Goal: Task Accomplishment & Management: Manage account settings

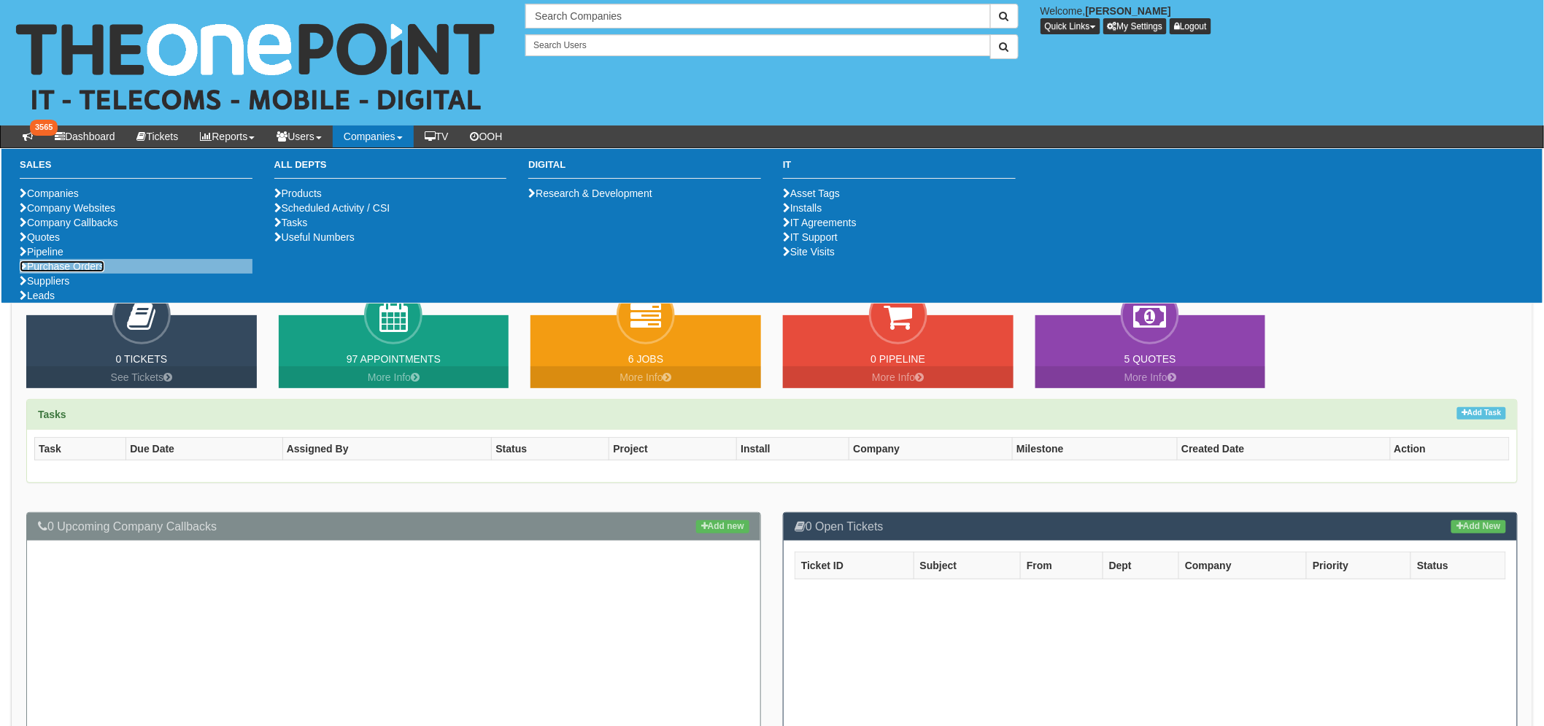
click at [84, 272] on link "Purchase Orders" at bounding box center [62, 267] width 85 height 12
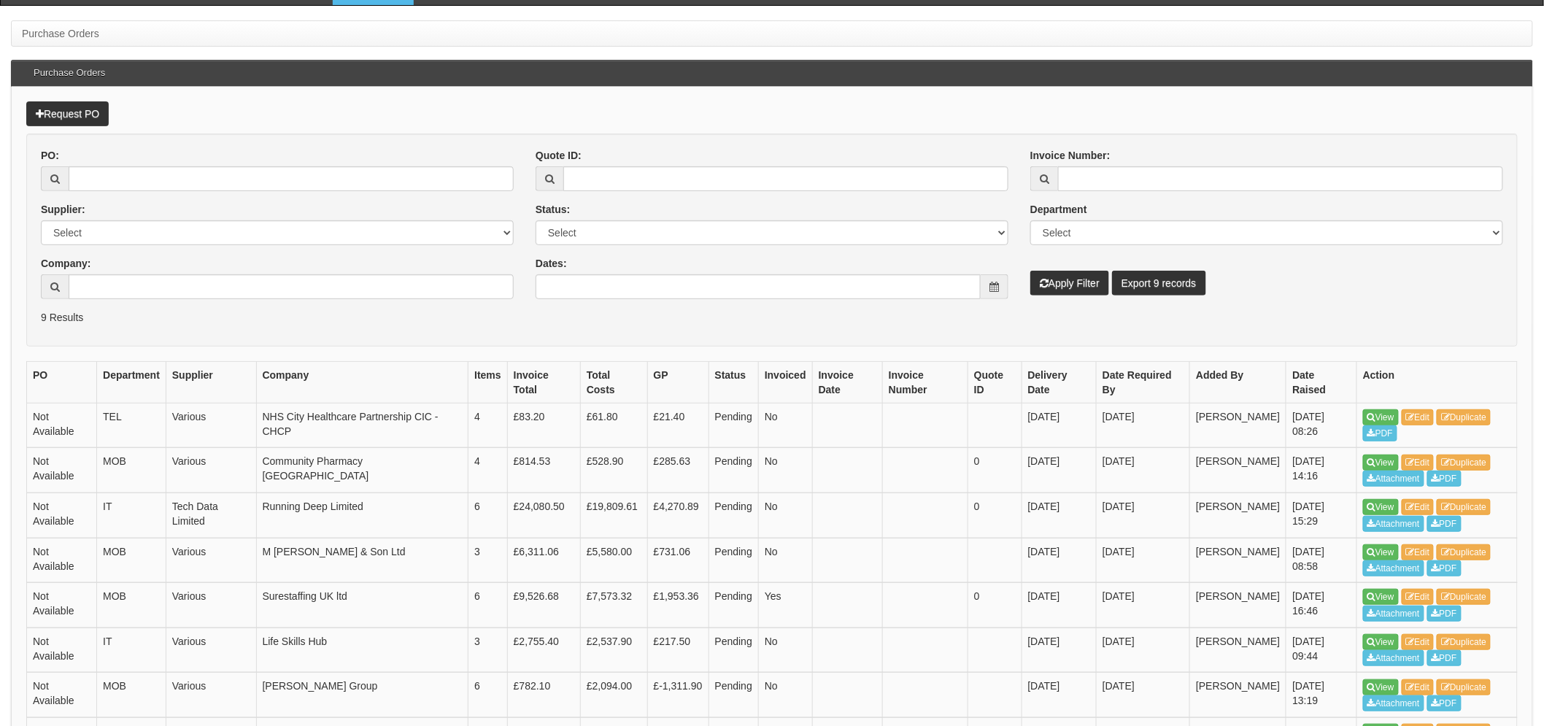
scroll to position [162, 0]
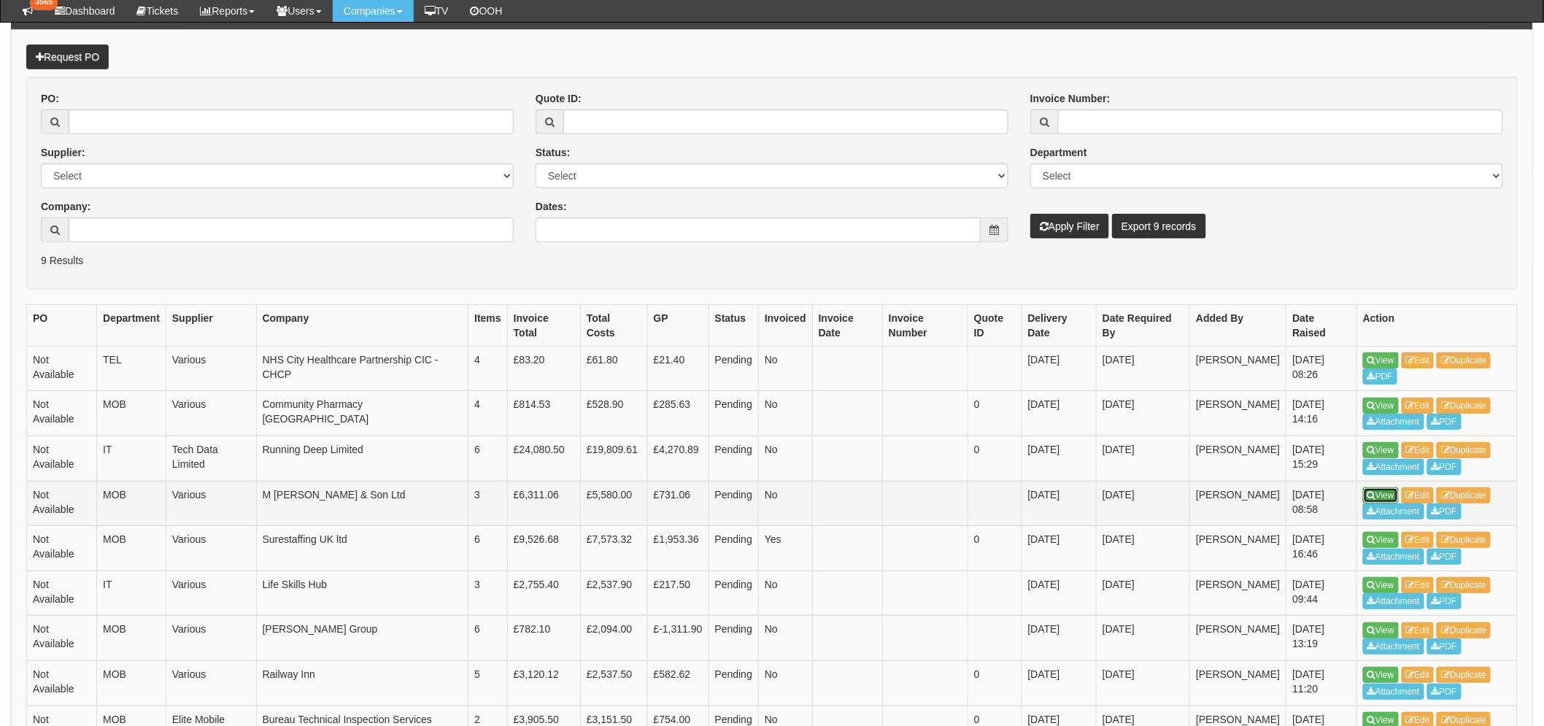
click at [1380, 490] on link "View" at bounding box center [1381, 496] width 36 height 16
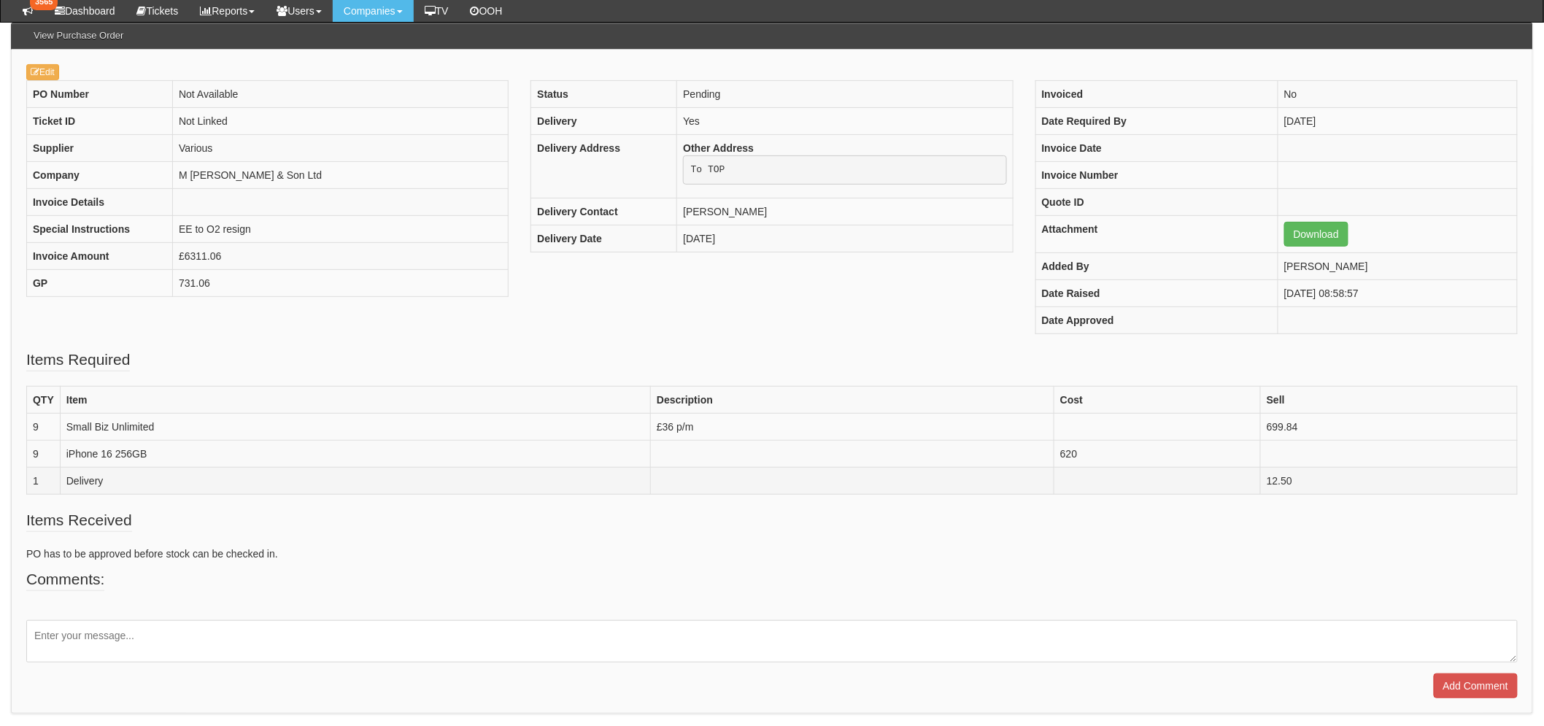
scroll to position [162, 0]
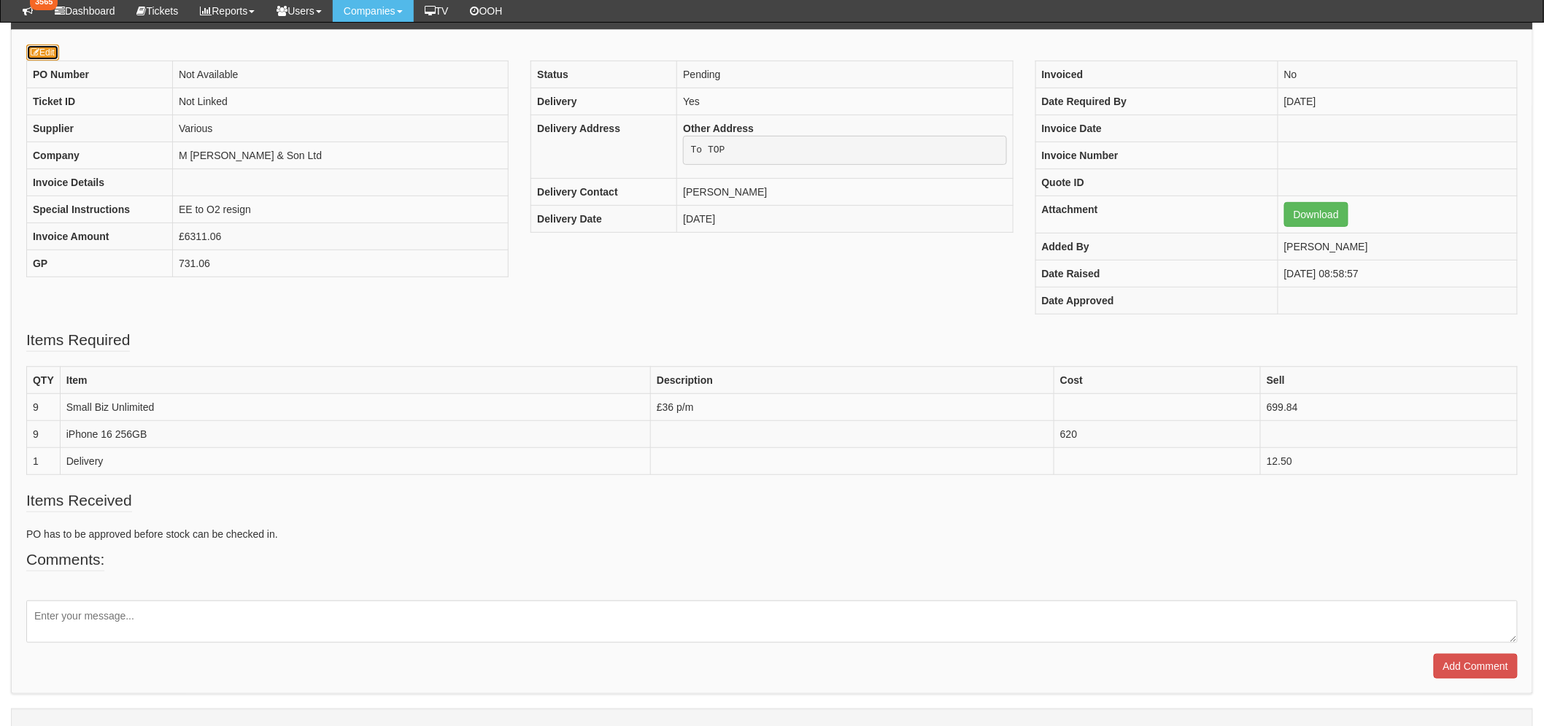
click at [45, 53] on link "Edit" at bounding box center [42, 53] width 33 height 16
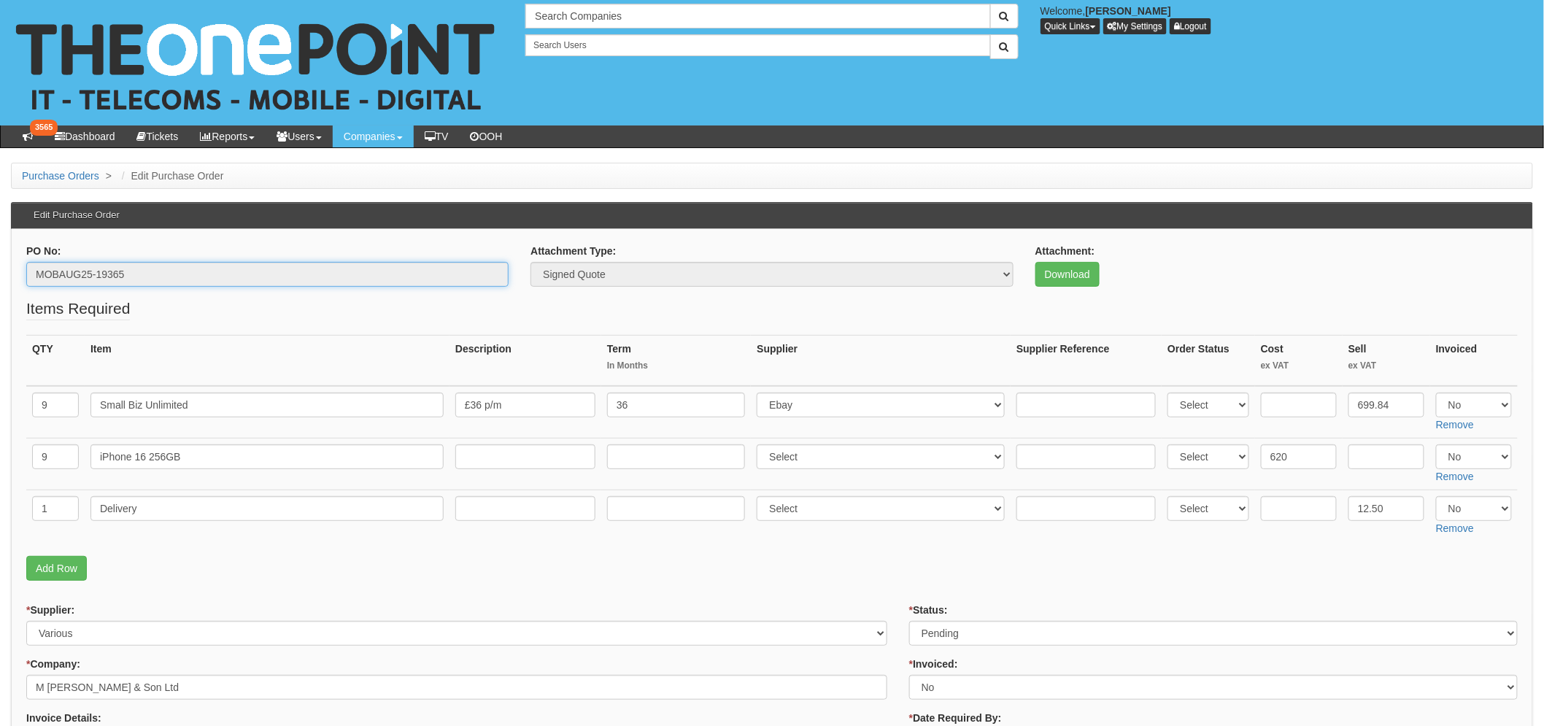
click at [120, 263] on input "MOBAUG25-19365" at bounding box center [267, 274] width 482 height 25
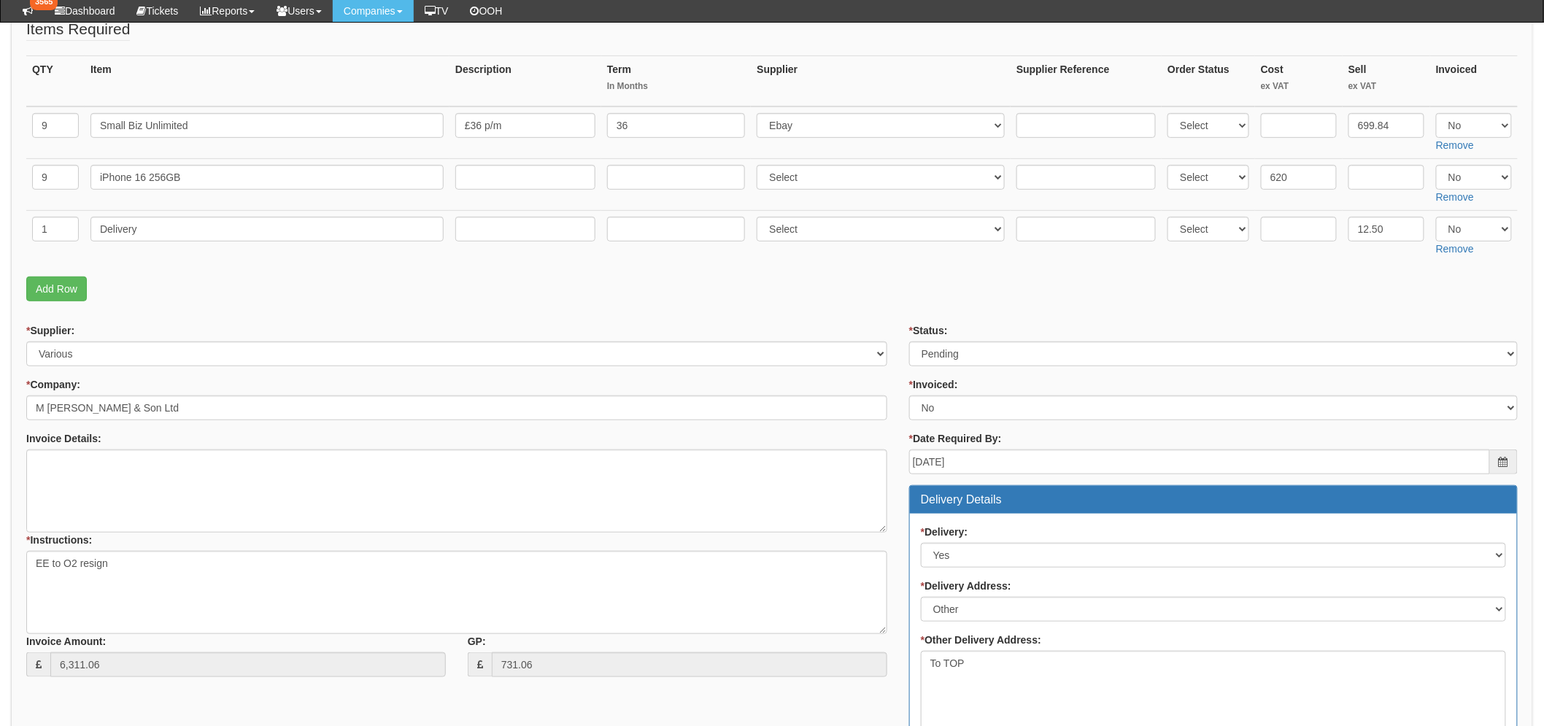
scroll to position [243, 0]
click at [958, 352] on select "Select Approved Completed Delivered Invoiced Ordered Ordered to site Part Order…" at bounding box center [1213, 353] width 609 height 25
click at [909, 341] on select "Select Approved Completed Delivered Invoiced Ordered Ordered to site Part Order…" at bounding box center [1213, 353] width 609 height 25
click at [966, 363] on select "Select Approved Completed Delivered Invoiced Ordered Ordered to site Part Order…" at bounding box center [1213, 353] width 609 height 25
select select "8"
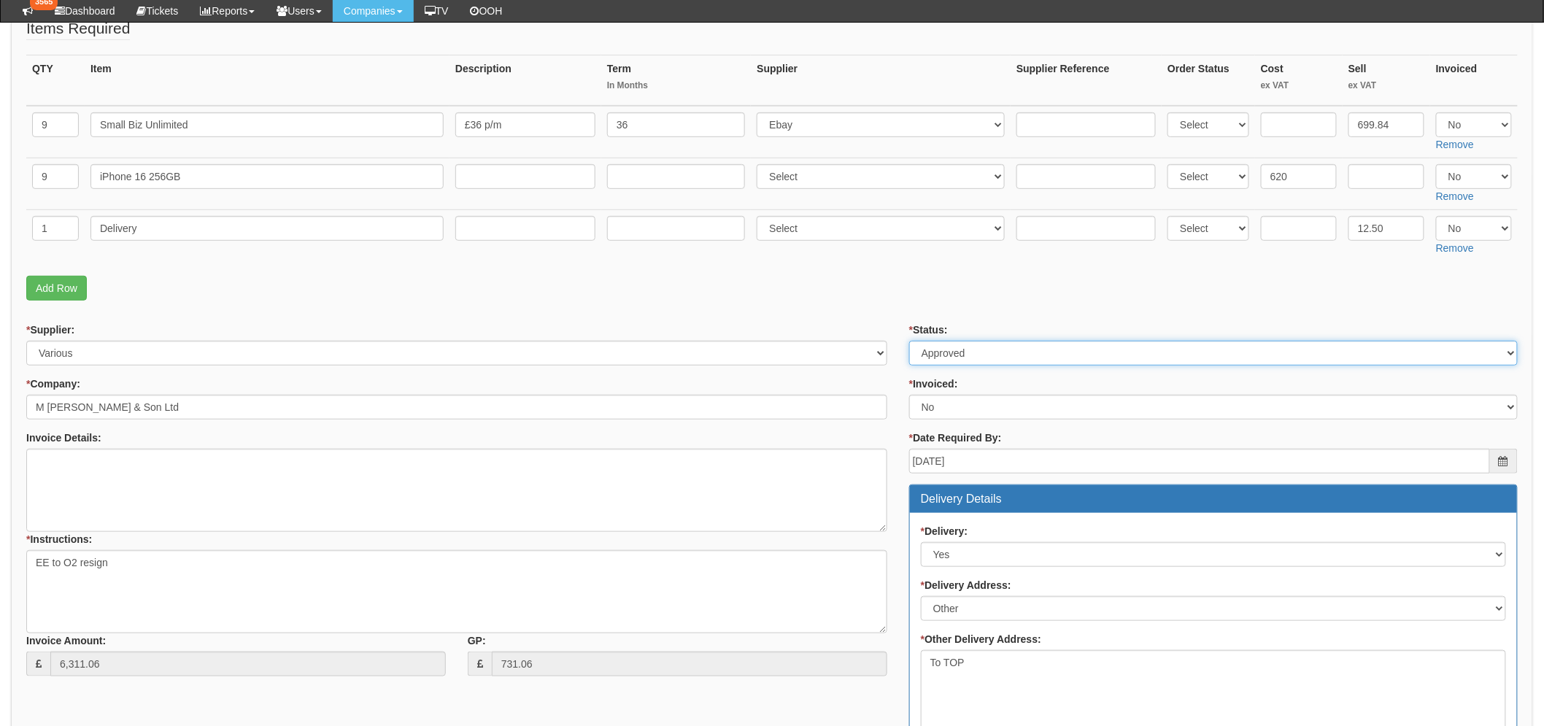
click at [909, 341] on select "Select Approved Completed Delivered Invoiced Ordered Ordered to site Part Order…" at bounding box center [1213, 353] width 609 height 25
click at [833, 303] on fieldset "Items Required QTY Item Description Term In Months Supplier Supplier Reference …" at bounding box center [772, 163] width 1492 height 290
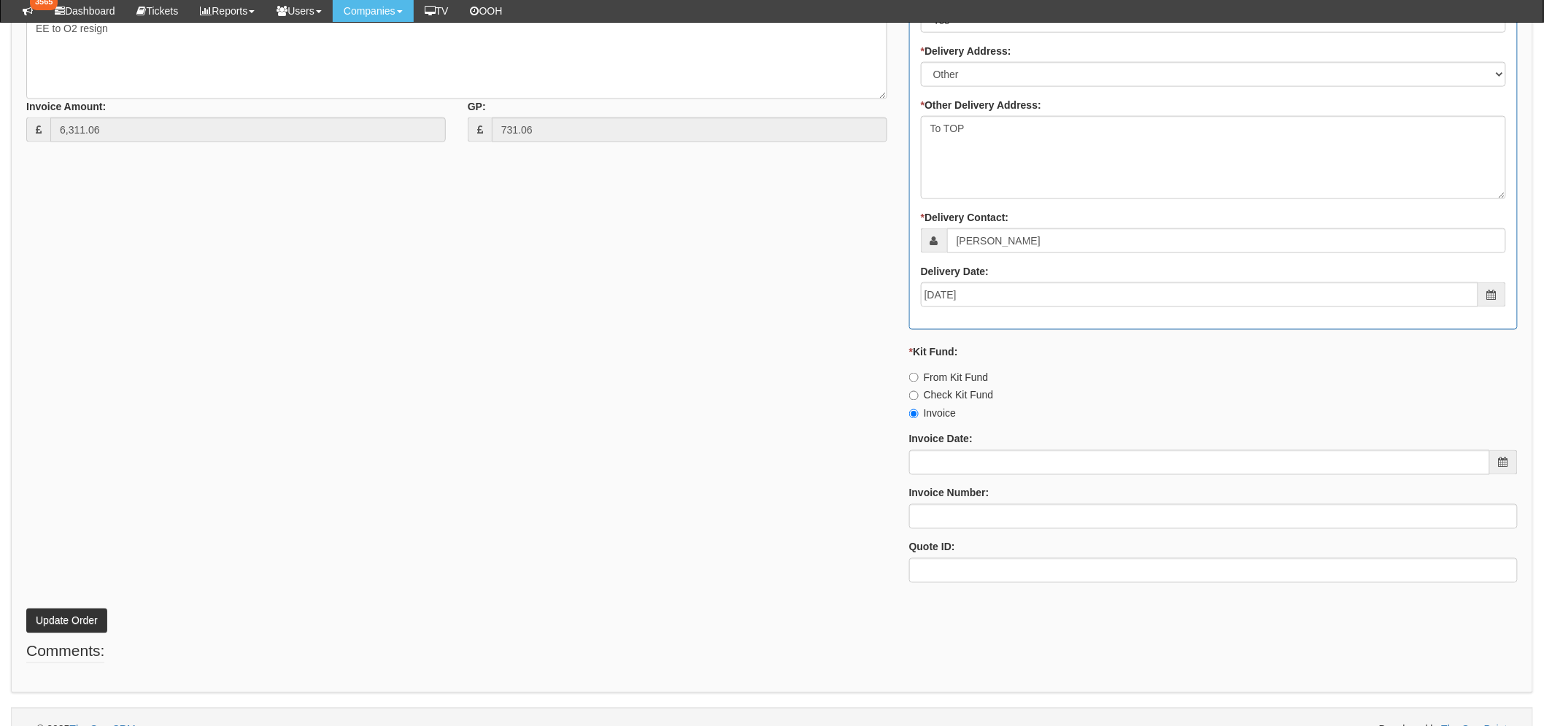
scroll to position [804, 0]
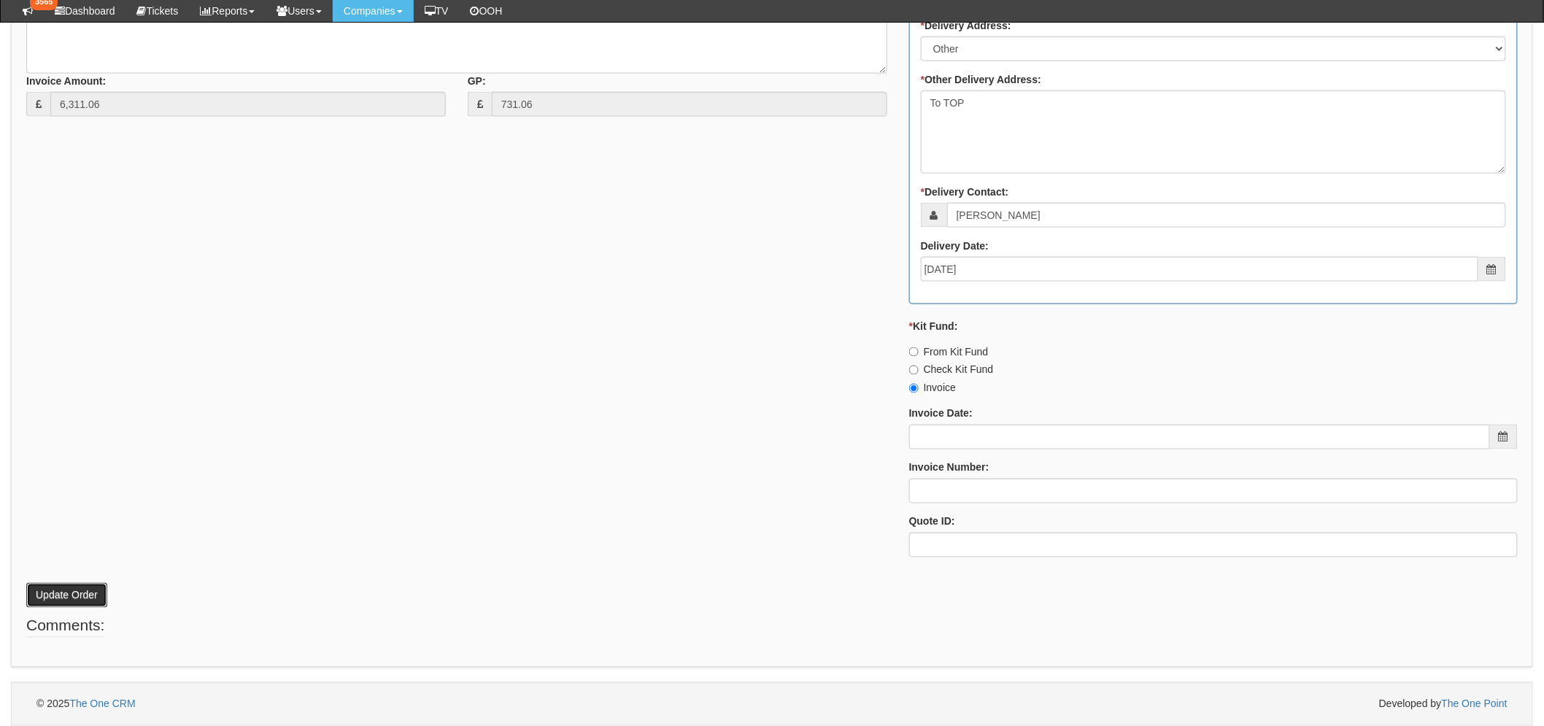
click at [68, 593] on button "Update Order" at bounding box center [66, 595] width 81 height 25
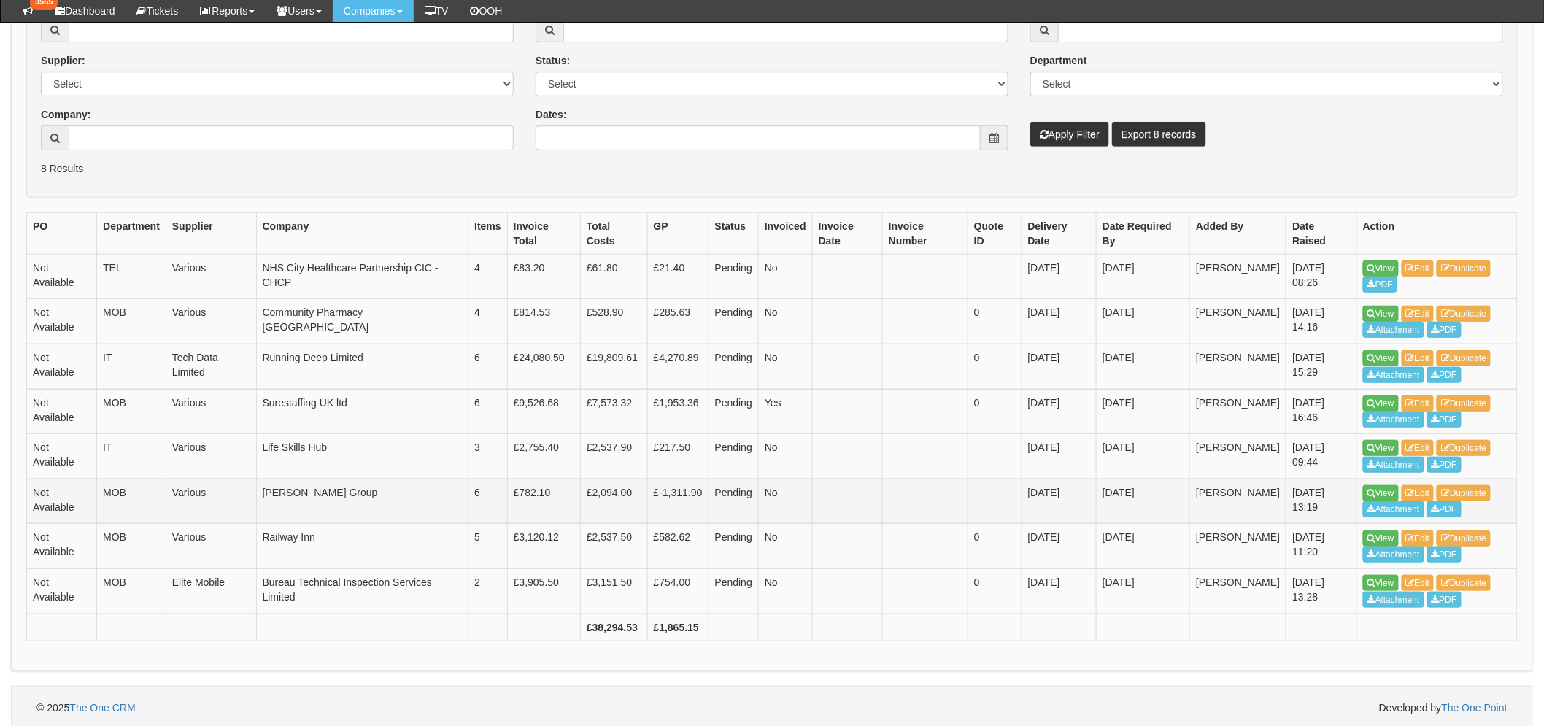
scroll to position [292, 0]
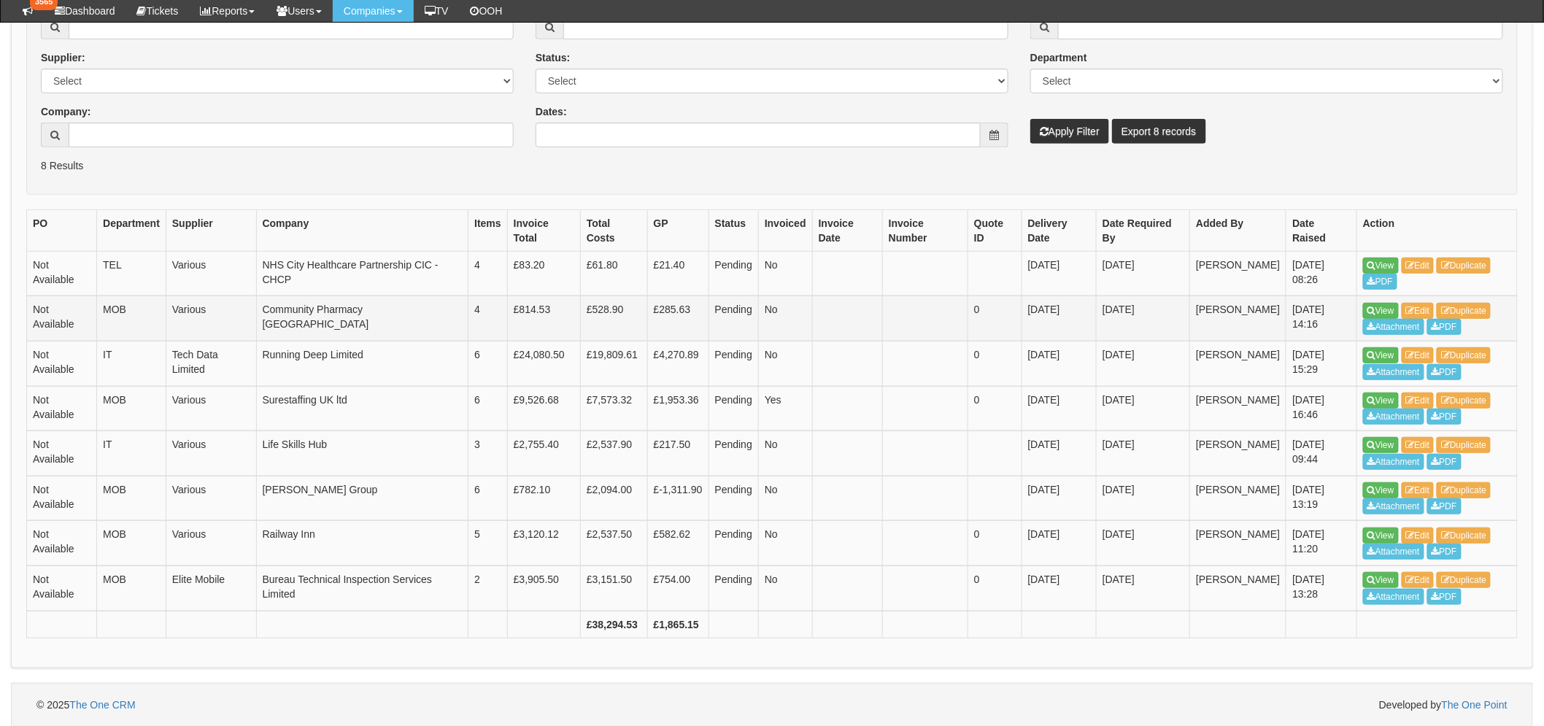
click at [331, 303] on td "Community Pharmacy [GEOGRAPHIC_DATA]" at bounding box center [362, 318] width 212 height 45
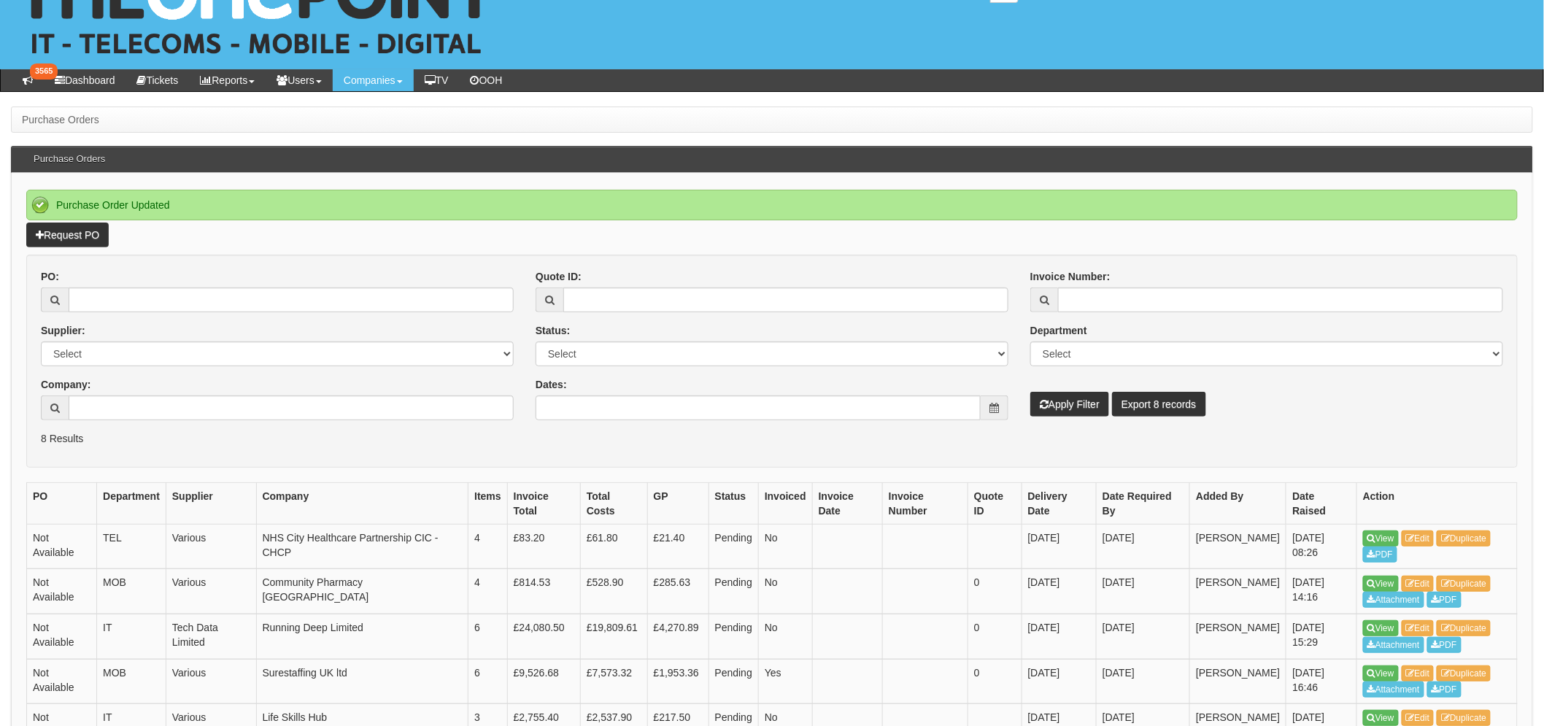
scroll to position [48, 0]
